Goal: Information Seeking & Learning: Learn about a topic

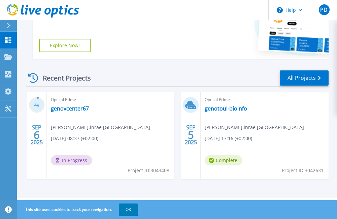
scroll to position [146, 0]
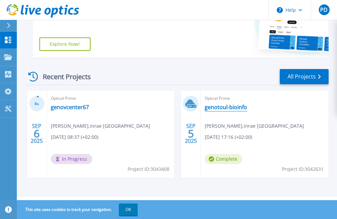
click at [222, 108] on link "genotoul-bioinfo" at bounding box center [226, 107] width 42 height 7
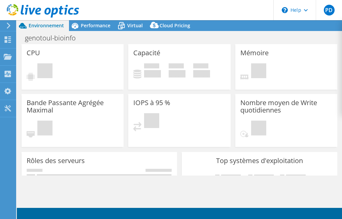
select select "USD"
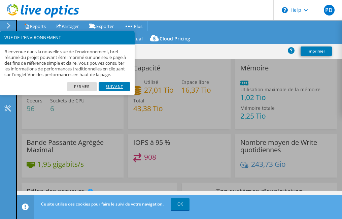
click at [117, 91] on link "Suivant" at bounding box center [115, 86] width 32 height 9
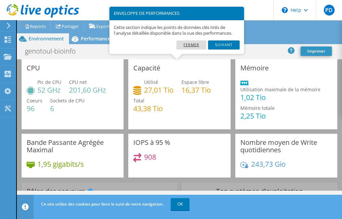
click at [192, 46] on link "Fermer" at bounding box center [192, 44] width 30 height 9
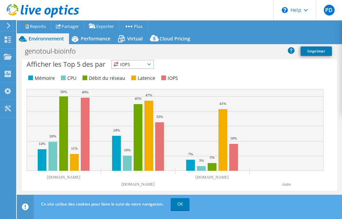
scroll to position [306, 0]
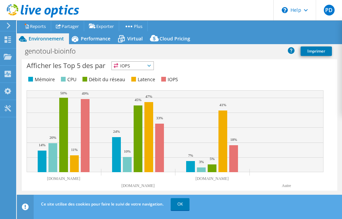
click at [151, 64] on span "IOPS" at bounding box center [133, 66] width 42 height 8
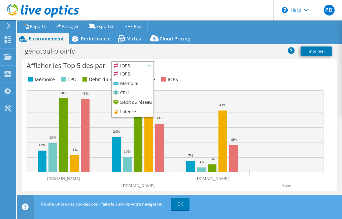
click at [151, 64] on span "IOPS" at bounding box center [133, 66] width 42 height 8
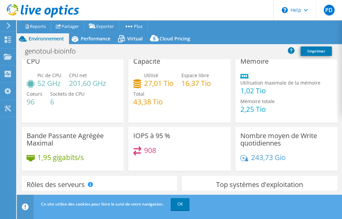
scroll to position [0, 0]
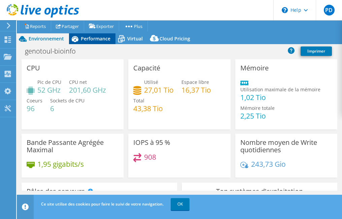
click at [98, 39] on span "Performance" at bounding box center [96, 38] width 30 height 6
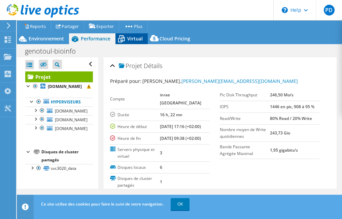
click at [133, 38] on span "Virtual" at bounding box center [134, 38] width 15 height 6
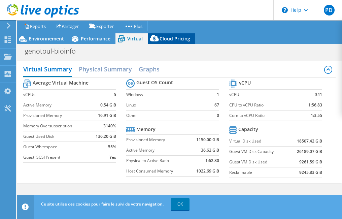
click at [175, 40] on span "Cloud Pricing" at bounding box center [175, 38] width 31 height 6
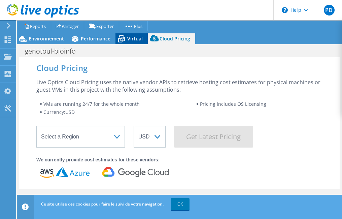
click at [128, 41] on span "Virtual" at bounding box center [134, 38] width 15 height 6
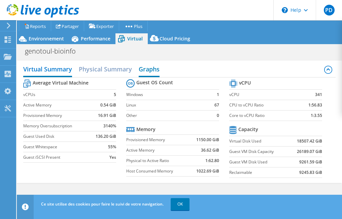
click at [158, 70] on h2 "Graphs" at bounding box center [149, 69] width 21 height 15
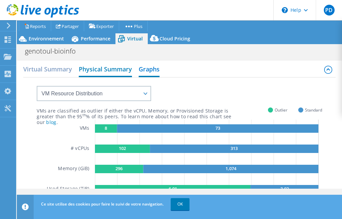
click at [113, 68] on h2 "Physical Summary" at bounding box center [105, 69] width 53 height 15
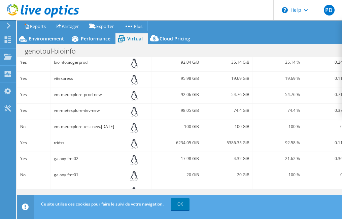
scroll to position [223, 0]
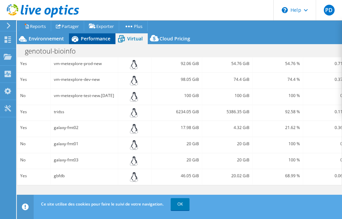
click at [93, 40] on span "Performance" at bounding box center [96, 38] width 30 height 6
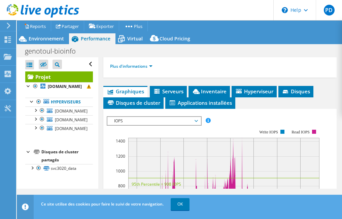
scroll to position [175, 0]
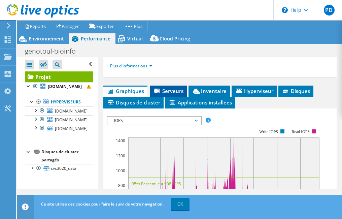
click at [166, 94] on span "Serveurs" at bounding box center [168, 91] width 30 height 7
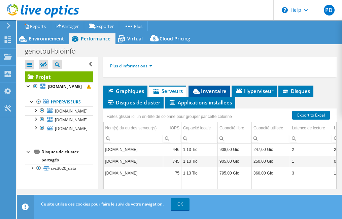
click at [217, 94] on span "Inventaire" at bounding box center [209, 91] width 35 height 7
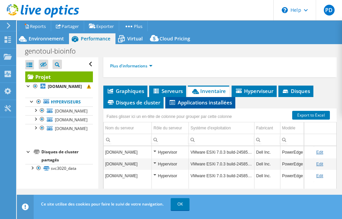
click at [188, 106] on span "Applications installées" at bounding box center [200, 102] width 63 height 7
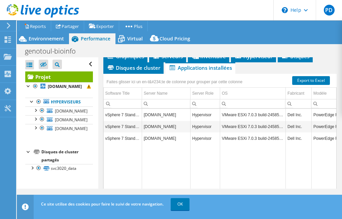
scroll to position [182, 0]
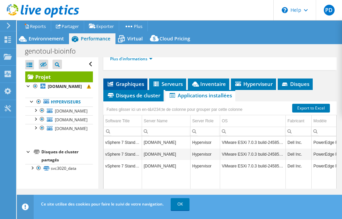
click at [134, 87] on span "Graphiques" at bounding box center [125, 84] width 37 height 7
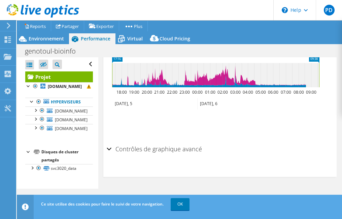
scroll to position [392, 0]
click at [108, 148] on div "Contrôles de graphique avancé" at bounding box center [220, 149] width 227 height 14
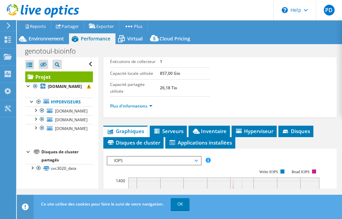
scroll to position [122, 0]
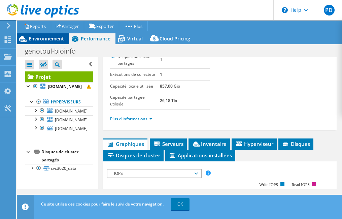
click at [51, 40] on span "Environnement" at bounding box center [46, 38] width 35 height 6
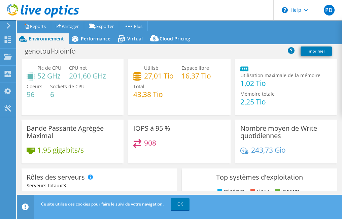
scroll to position [0, 0]
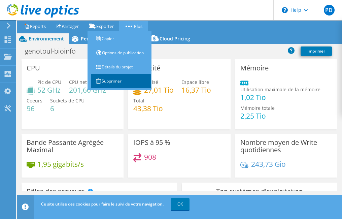
click at [111, 82] on link "Supprimer" at bounding box center [121, 81] width 61 height 14
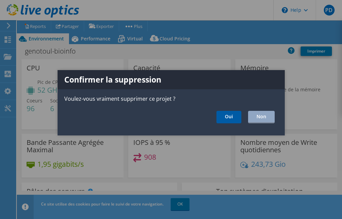
click at [227, 115] on link "Oui" at bounding box center [229, 117] width 25 height 12
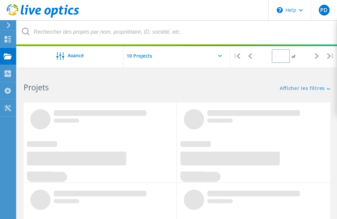
type input "1"
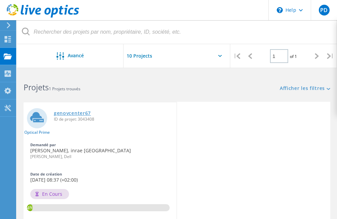
click at [83, 113] on link "genovcenter67" at bounding box center [72, 113] width 37 height 5
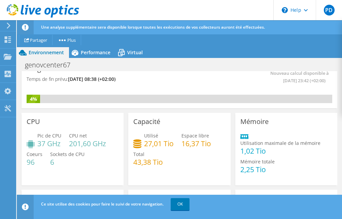
scroll to position [7, 0]
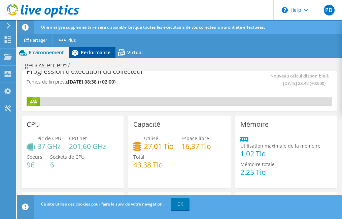
click at [102, 54] on span "Performance" at bounding box center [96, 52] width 30 height 6
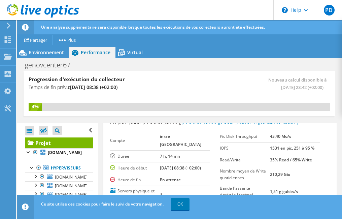
scroll to position [0, 0]
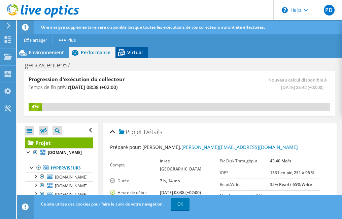
click at [131, 52] on span "Virtual" at bounding box center [134, 52] width 15 height 6
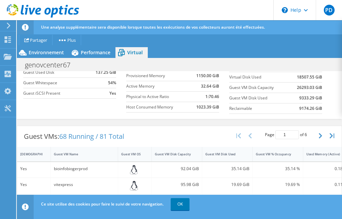
scroll to position [132, 0]
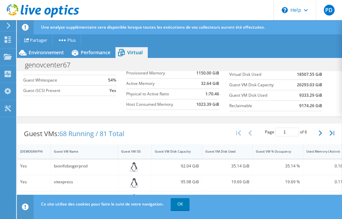
click at [185, 152] on div "Guest VM Disk Capacity" at bounding box center [173, 151] width 36 height 4
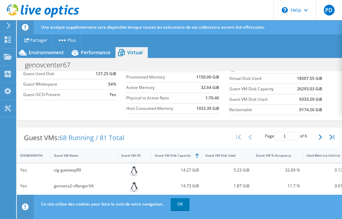
scroll to position [112, 0]
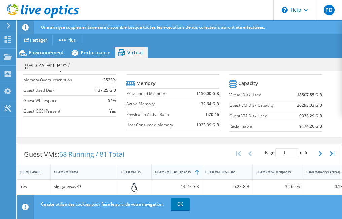
click at [197, 172] on div at bounding box center [202, 172] width 12 height 14
click at [178, 173] on div "Guest VM Disk Capacity" at bounding box center [173, 172] width 36 height 4
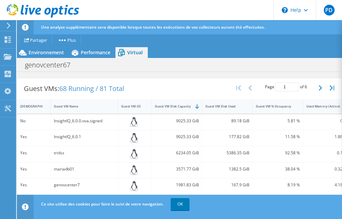
scroll to position [179, 0]
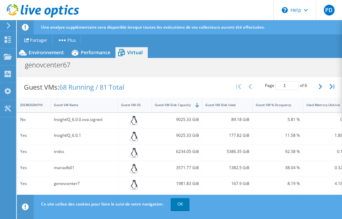
click at [289, 168] on div "38.04 %" at bounding box center [278, 167] width 44 height 7
click at [180, 205] on link "OK" at bounding box center [180, 204] width 19 height 12
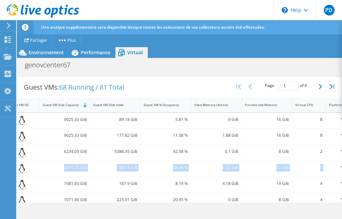
scroll to position [0, 135]
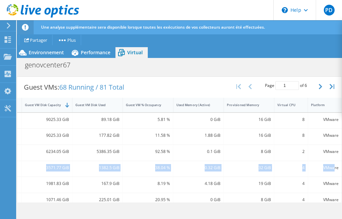
drag, startPoint x: 60, startPoint y: 167, endPoint x: 329, endPoint y: 174, distance: 268.9
click at [329, 174] on div "Yes mariadb01 3571.77 GiB 1382.5 GiB 38.04 % 0.32 GiB 32 GiB 4 VMware" at bounding box center [114, 169] width 455 height 16
drag, startPoint x: 329, startPoint y: 174, endPoint x: 302, endPoint y: 169, distance: 27.8
click at [302, 169] on div "4" at bounding box center [292, 169] width 34 height 16
click at [283, 170] on div "4" at bounding box center [291, 167] width 27 height 7
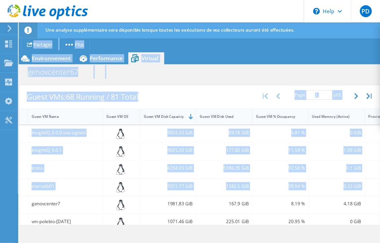
scroll to position [0, 0]
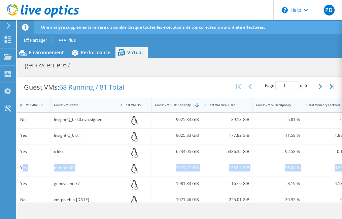
drag, startPoint x: 253, startPoint y: 167, endPoint x: 23, endPoint y: 172, distance: 229.8
click at [23, 172] on div "Yes mariadb01 3571.77 GiB 1382.5 GiB 38.04 % 0.32 GiB 32 GiB 4 VMware" at bounding box center [244, 169] width 455 height 16
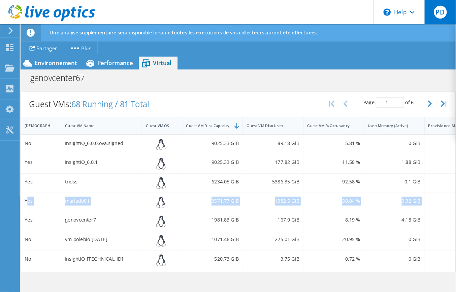
scroll to position [179, 0]
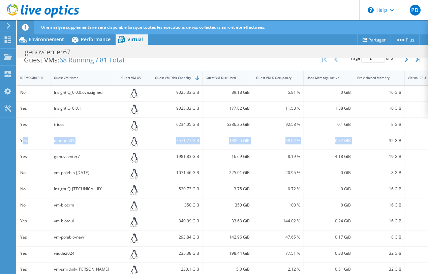
drag, startPoint x: 329, startPoint y: 4, endPoint x: 218, endPoint y: 11, distance: 110.7
click at [218, 11] on header "PD Utilisateur final Patrice Dehais patrice.dehais@inrae.fr inrae toulouse My P…" at bounding box center [214, 10] width 428 height 20
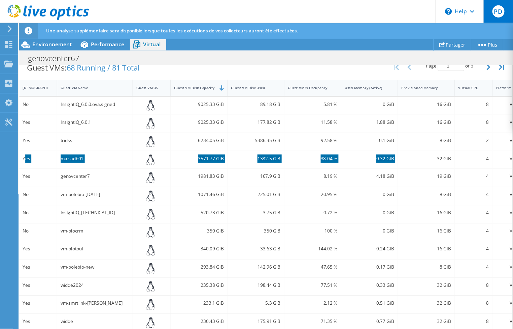
scroll to position [79, 0]
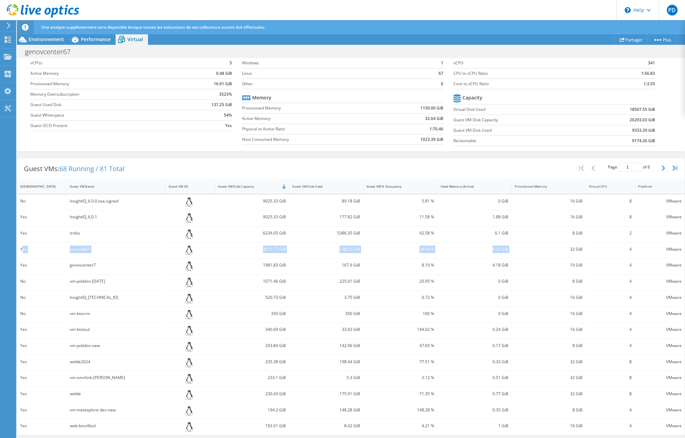
drag, startPoint x: 436, startPoint y: 1, endPoint x: 361, endPoint y: 9, distance: 74.9
click at [342, 9] on header "PD Utilisateur final Patrice Dehais patrice.dehais@inrae.fr inrae toulouse My P…" at bounding box center [342, 10] width 685 height 20
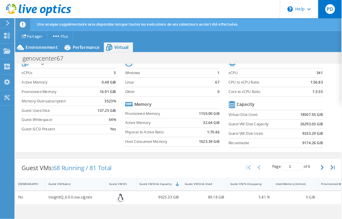
scroll to position [80, 0]
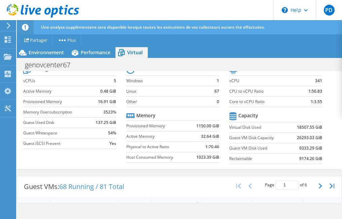
drag, startPoint x: 658, startPoint y: 1, endPoint x: 181, endPoint y: 6, distance: 476.8
click at [180, 6] on header "PD Utilisateur final Patrice Dehais patrice.dehais@inrae.fr inrae toulouse My P…" at bounding box center [171, 10] width 342 height 20
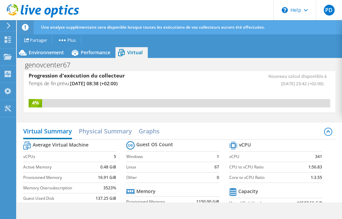
scroll to position [0, 0]
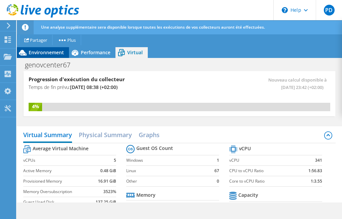
click at [37, 54] on span "Environnement" at bounding box center [46, 52] width 35 height 6
